Goal: Find specific page/section: Find specific page/section

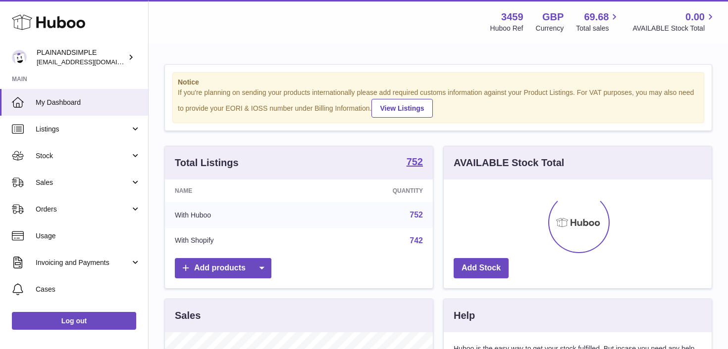
scroll to position [154, 268]
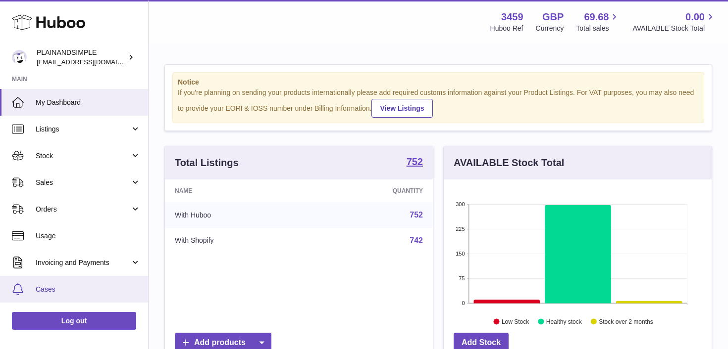
click at [86, 288] on span "Cases" at bounding box center [88, 289] width 105 height 9
